Goal: Information Seeking & Learning: Learn about a topic

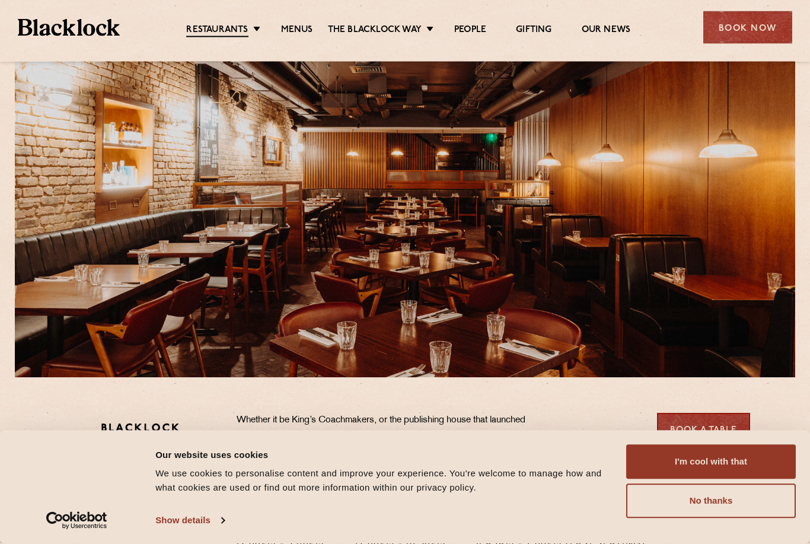
scroll to position [50, 0]
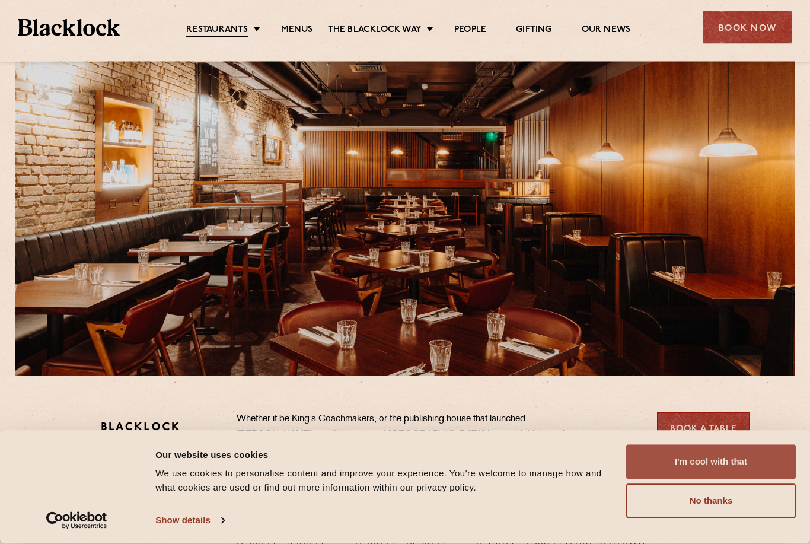
click at [744, 479] on button "I'm cool with that" at bounding box center [711, 462] width 170 height 34
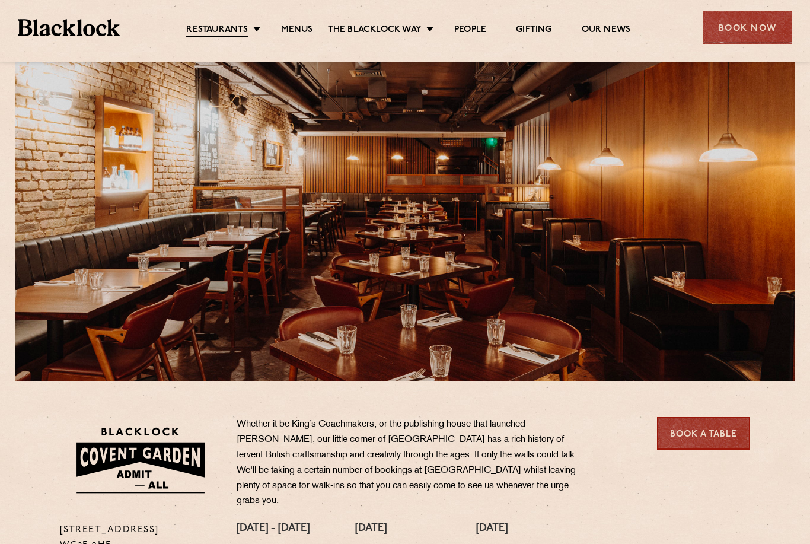
scroll to position [0, 0]
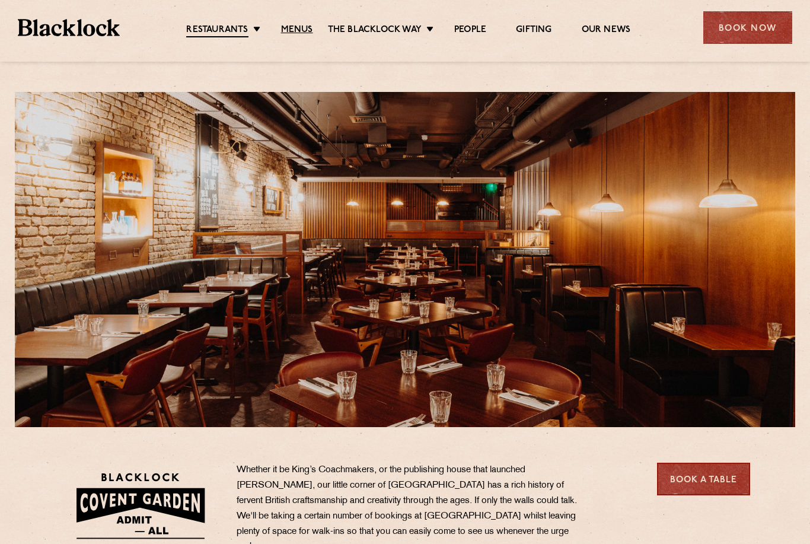
click at [299, 31] on link "Menus" at bounding box center [297, 30] width 32 height 12
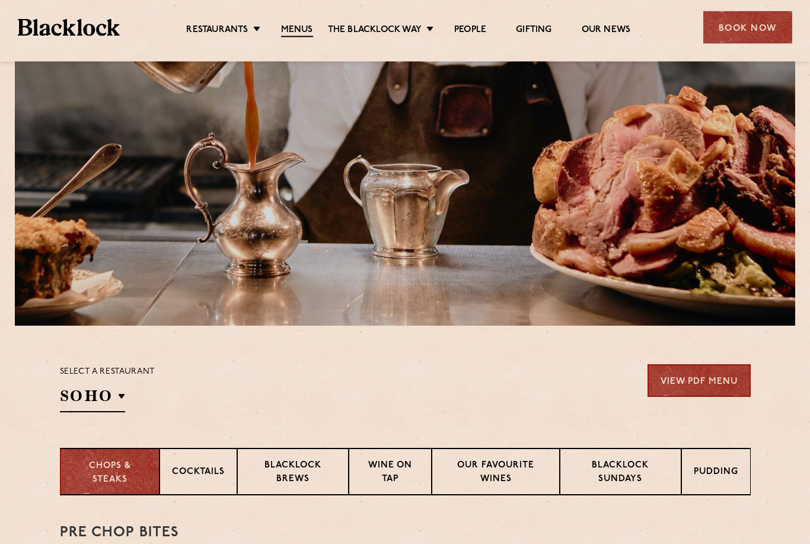
scroll to position [101, 0]
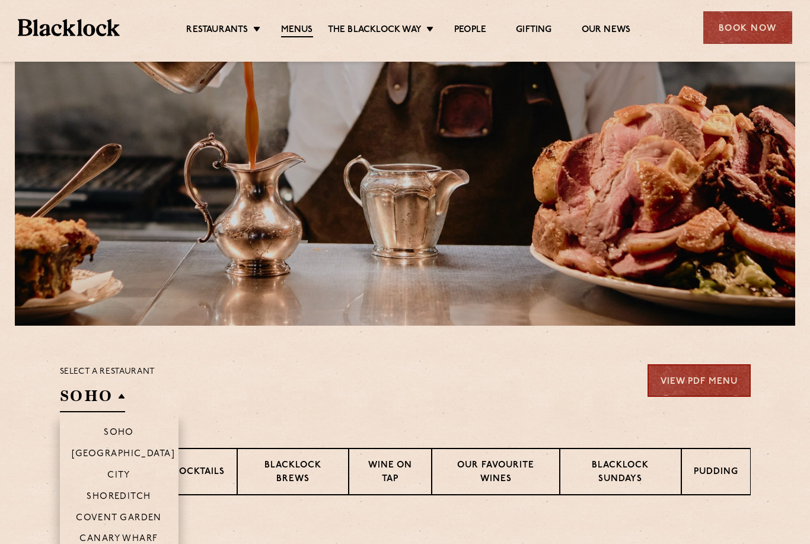
click at [146, 515] on p "Covent Garden" at bounding box center [119, 518] width 86 height 11
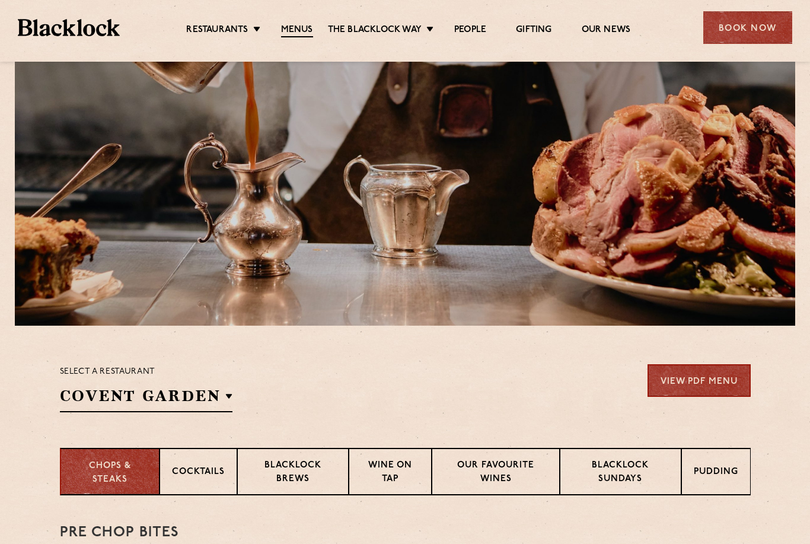
click at [562, 390] on div "Select a restaurant Covent Garden Soho Birmingham City Shoreditch Covent Garden…" at bounding box center [405, 388] width 691 height 48
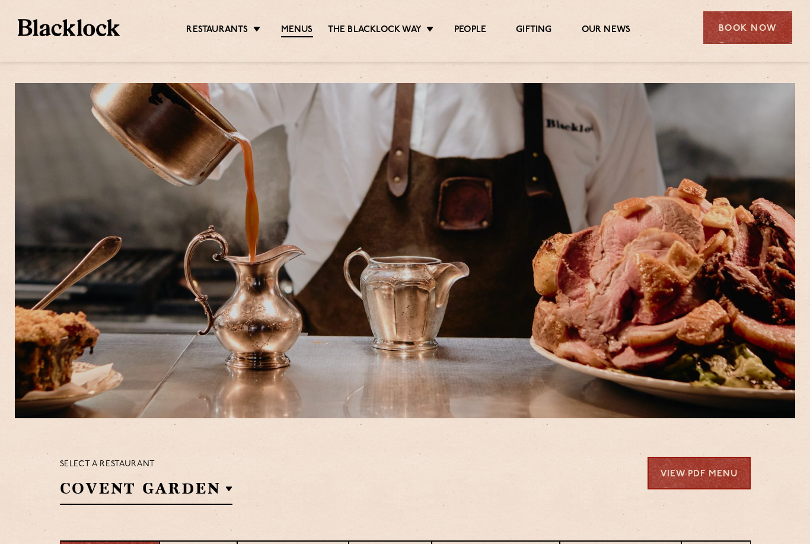
scroll to position [0, 0]
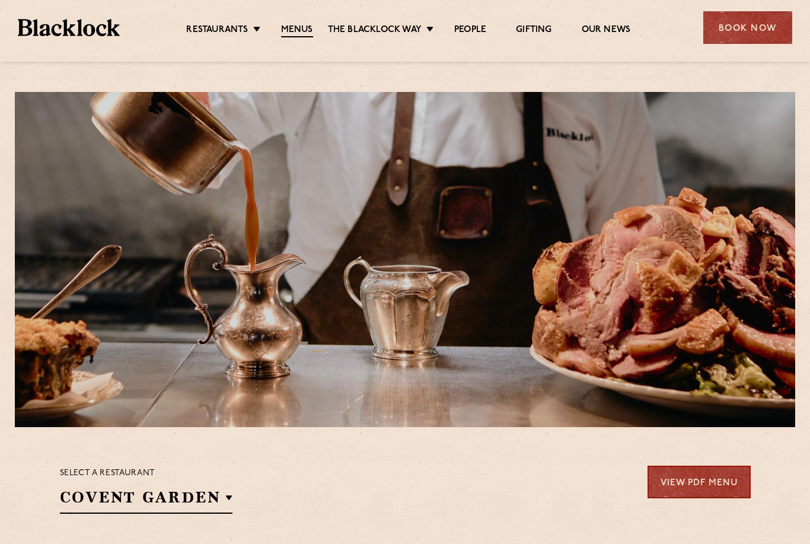
click at [633, 61] on div at bounding box center [405, 57] width 810 height 9
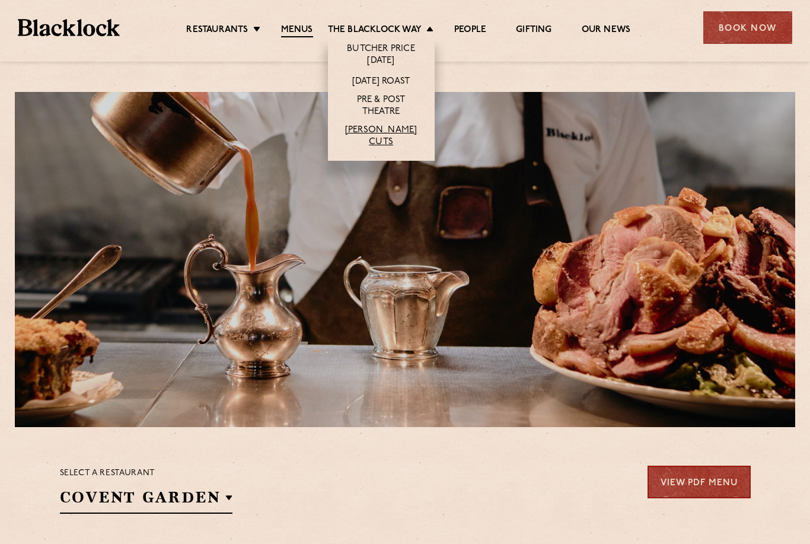
click at [381, 137] on link "[PERSON_NAME] Cuts" at bounding box center [381, 137] width 83 height 24
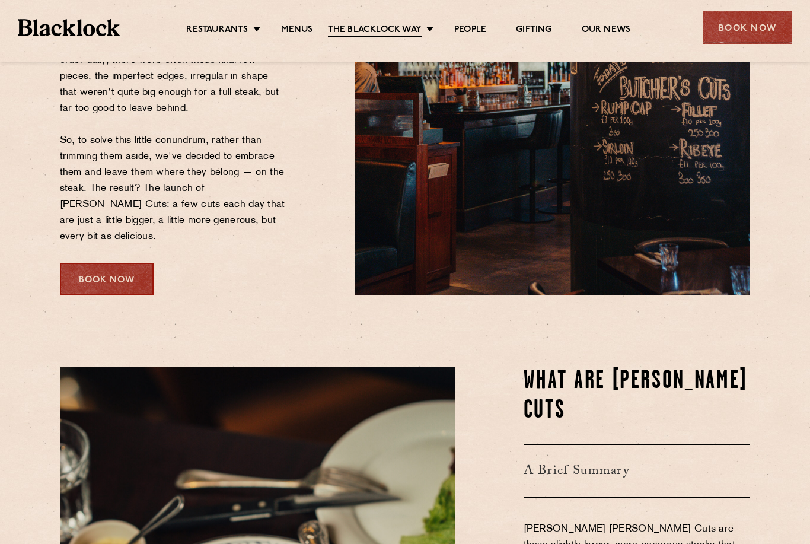
scroll to position [290, 0]
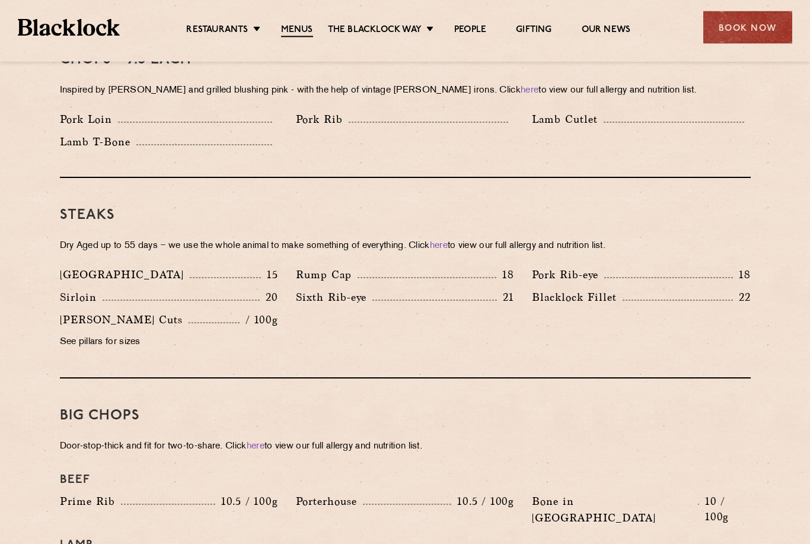
scroll to position [991, 0]
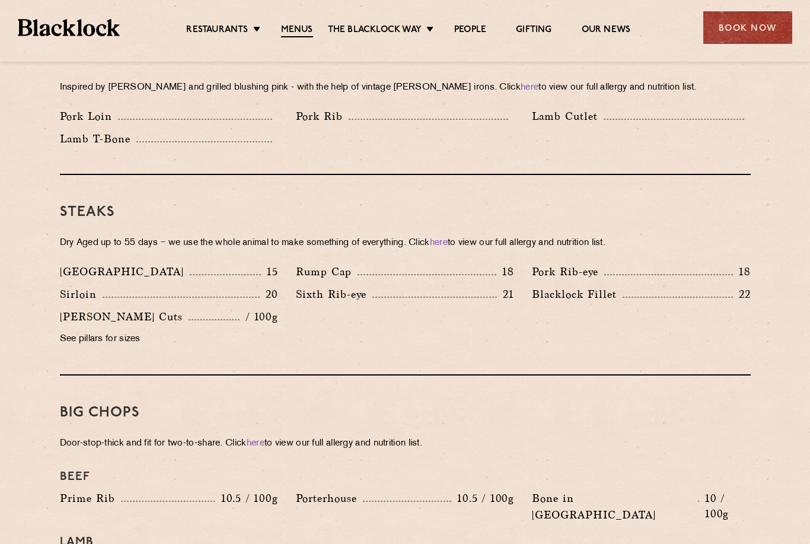
click at [95, 331] on p "See pillars for sizes" at bounding box center [169, 339] width 218 height 17
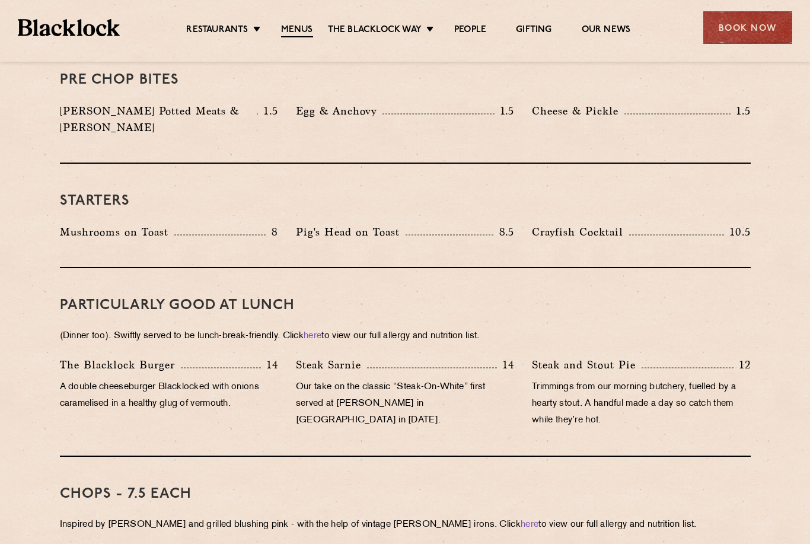
scroll to position [553, 0]
